Goal: Use online tool/utility: Utilize a website feature to perform a specific function

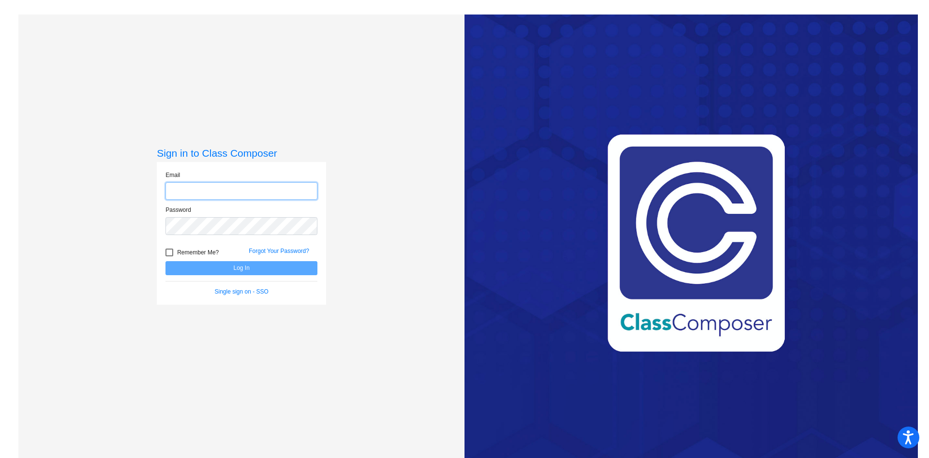
type input "[PERSON_NAME][EMAIL_ADDRESS][PERSON_NAME][DOMAIN_NAME]"
click at [247, 271] on button "Log In" at bounding box center [241, 268] width 152 height 14
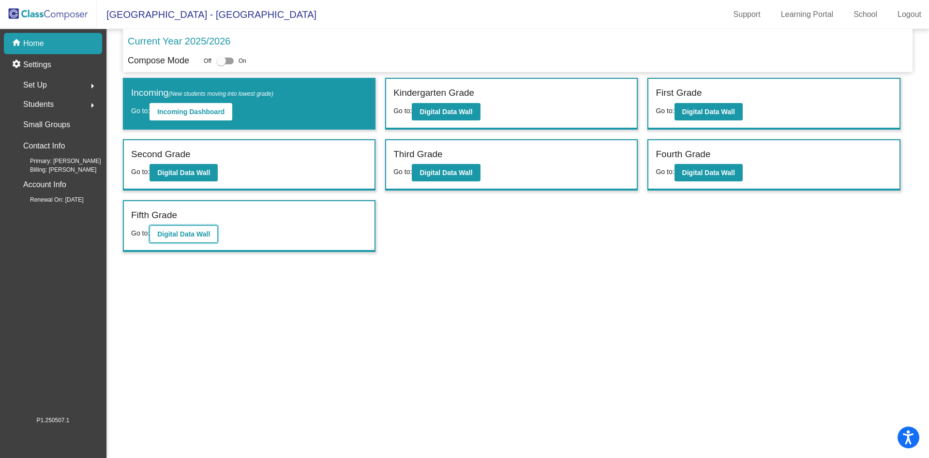
click at [179, 231] on b "Digital Data Wall" at bounding box center [183, 234] width 53 height 8
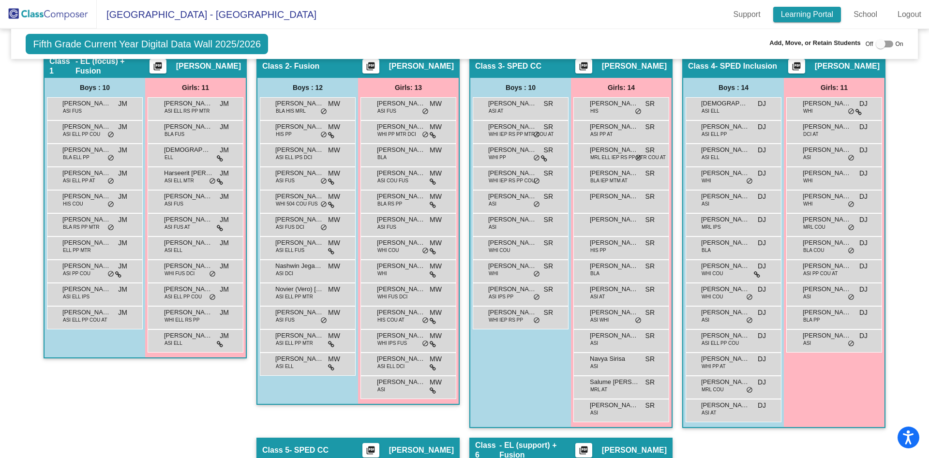
scroll to position [223, 0]
drag, startPoint x: 507, startPoint y: 156, endPoint x: 489, endPoint y: 173, distance: 25.0
click at [489, 173] on div "[PERSON_NAME] ASI AT SR lock do_not_disturb_alt [PERSON_NAME] WHI IEP RS PP MTR…" at bounding box center [520, 214] width 96 height 232
click at [484, 154] on div "[PERSON_NAME] WHI PP SR lock do_not_disturb_alt" at bounding box center [519, 155] width 92 height 20
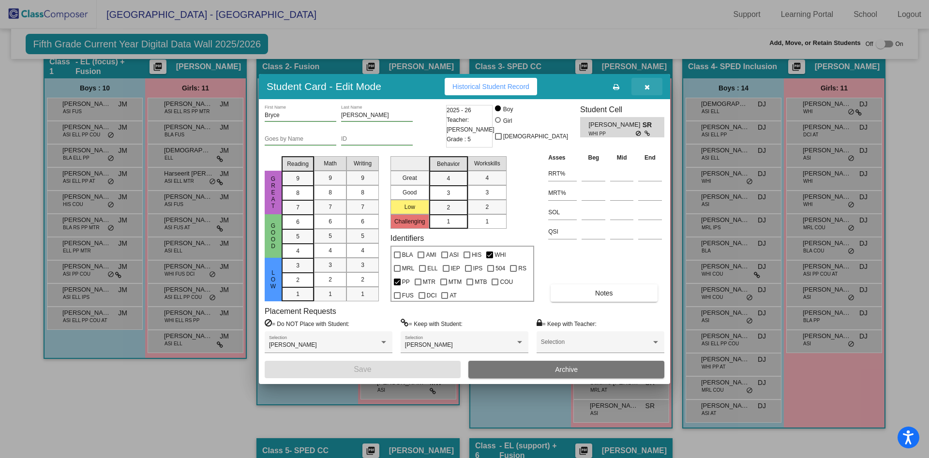
click at [647, 88] on icon "button" at bounding box center [646, 87] width 5 height 7
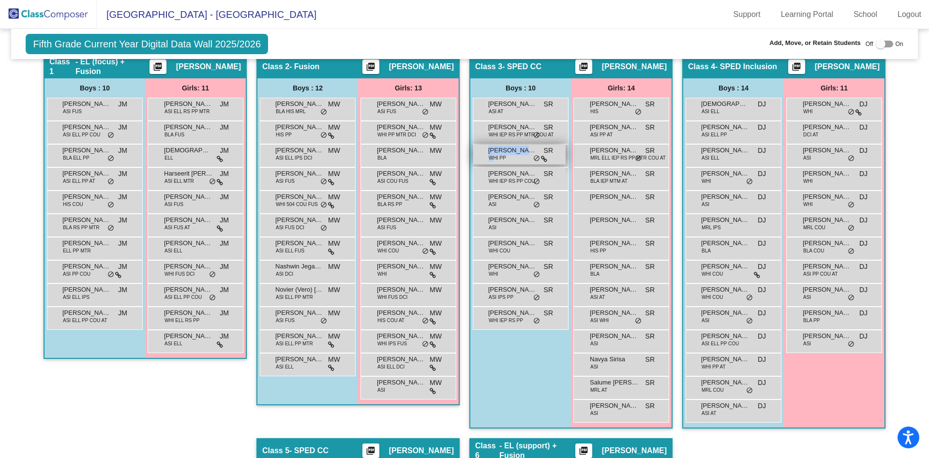
drag, startPoint x: 489, startPoint y: 156, endPoint x: 480, endPoint y: 159, distance: 9.2
click at [480, 159] on div "[PERSON_NAME] WHI PP SR lock do_not_disturb_alt" at bounding box center [519, 155] width 92 height 20
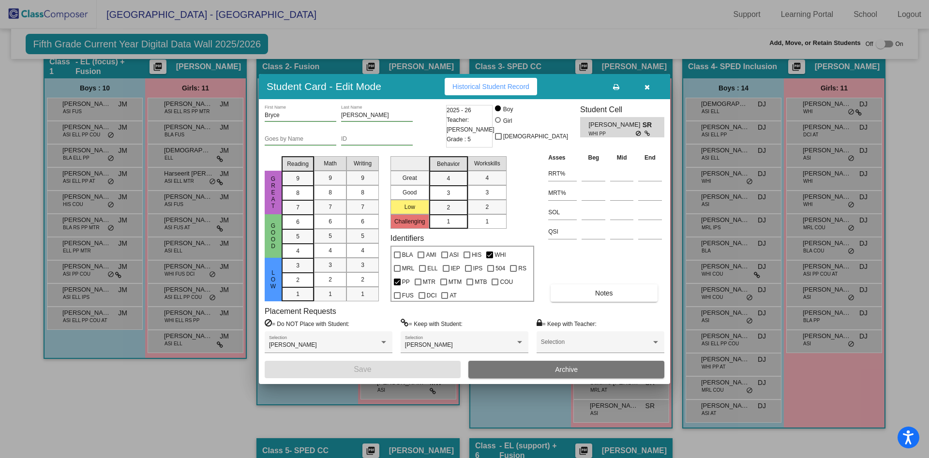
click at [877, 45] on div at bounding box center [464, 229] width 929 height 458
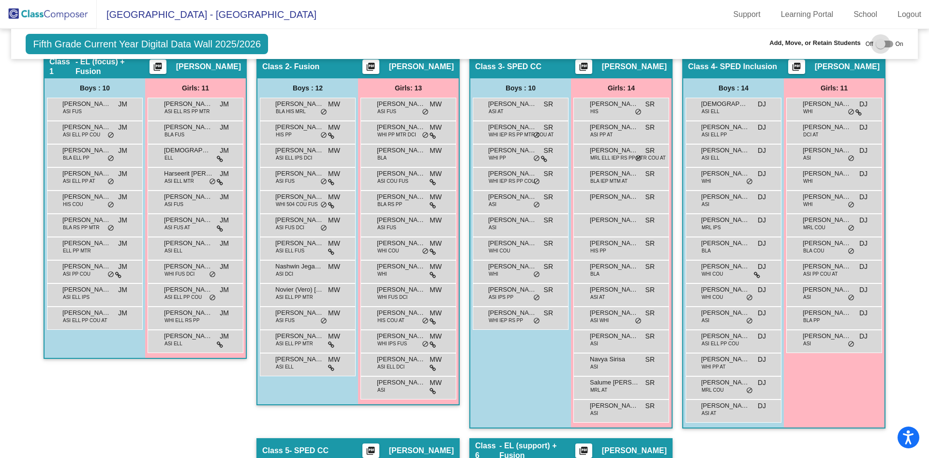
click at [875, 44] on div at bounding box center [880, 44] width 10 height 10
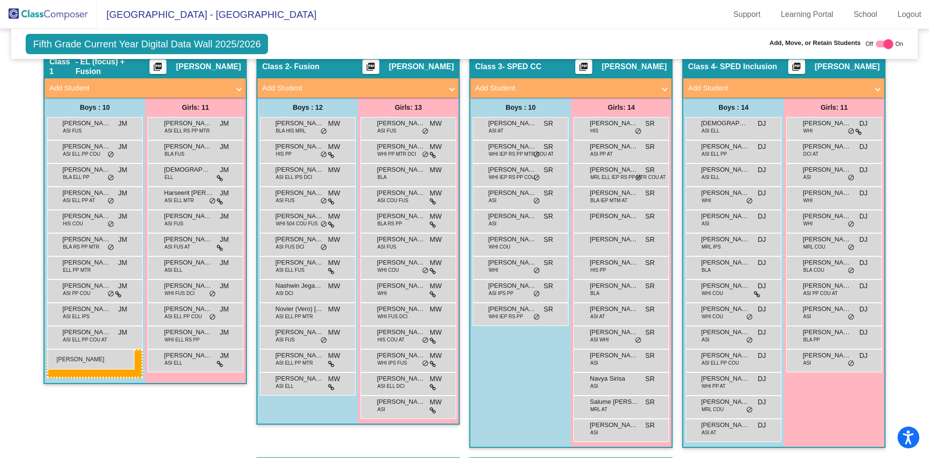
drag, startPoint x: 500, startPoint y: 178, endPoint x: 47, endPoint y: 349, distance: 484.0
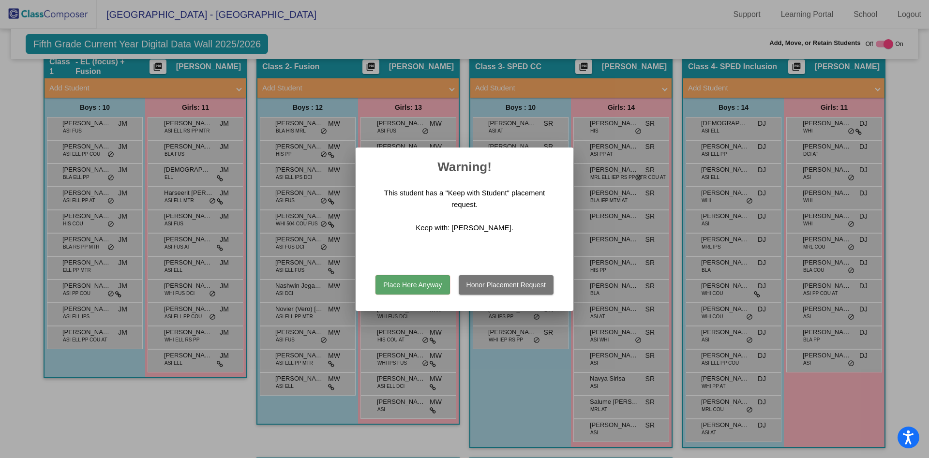
click at [407, 286] on button "Place Here Anyway" at bounding box center [412, 284] width 74 height 19
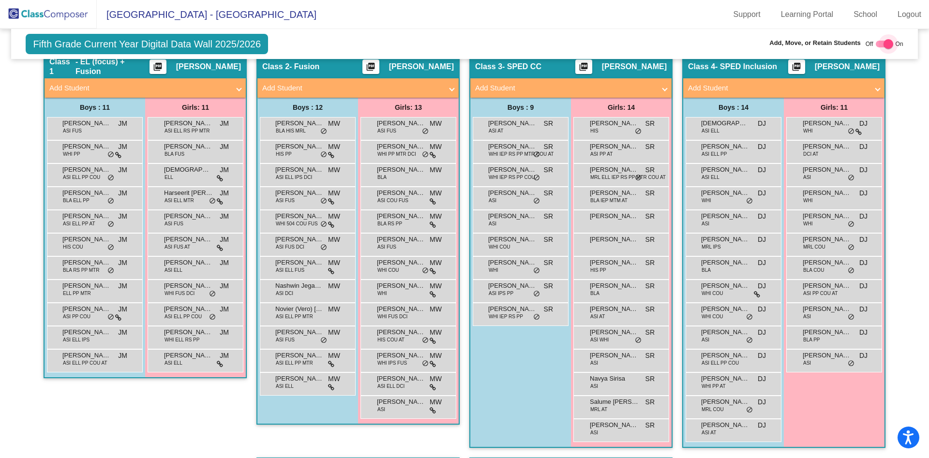
click at [883, 44] on div at bounding box center [888, 44] width 10 height 10
checkbox input "false"
